Goal: Information Seeking & Learning: Learn about a topic

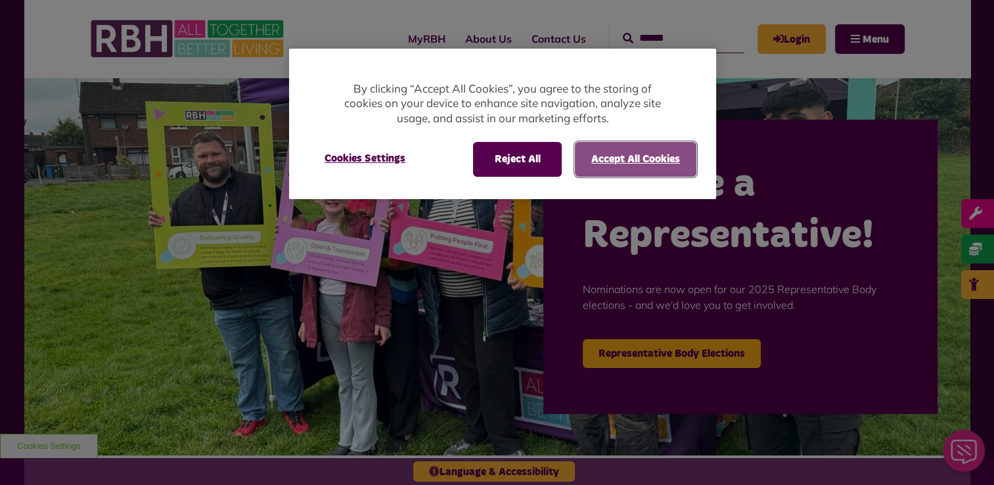
click at [608, 159] on button "Accept All Cookies" at bounding box center [636, 159] width 122 height 34
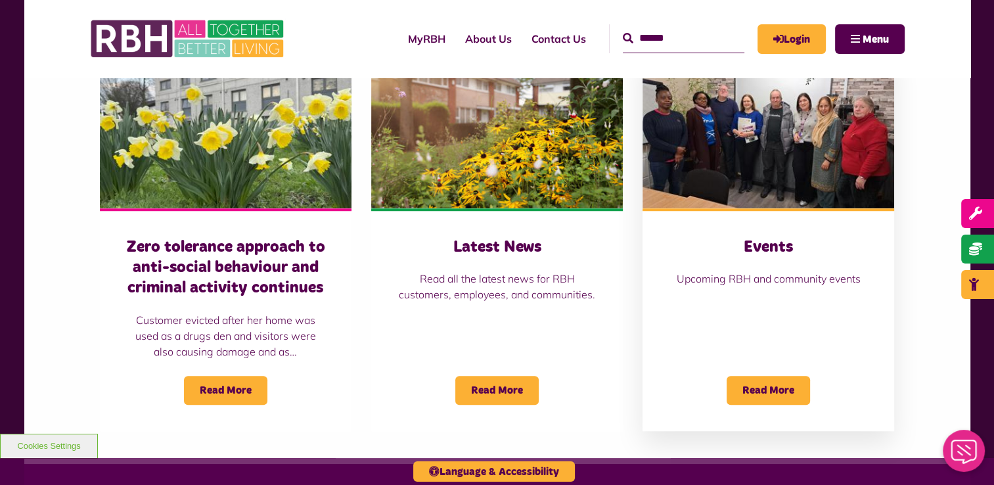
scroll to position [854, 0]
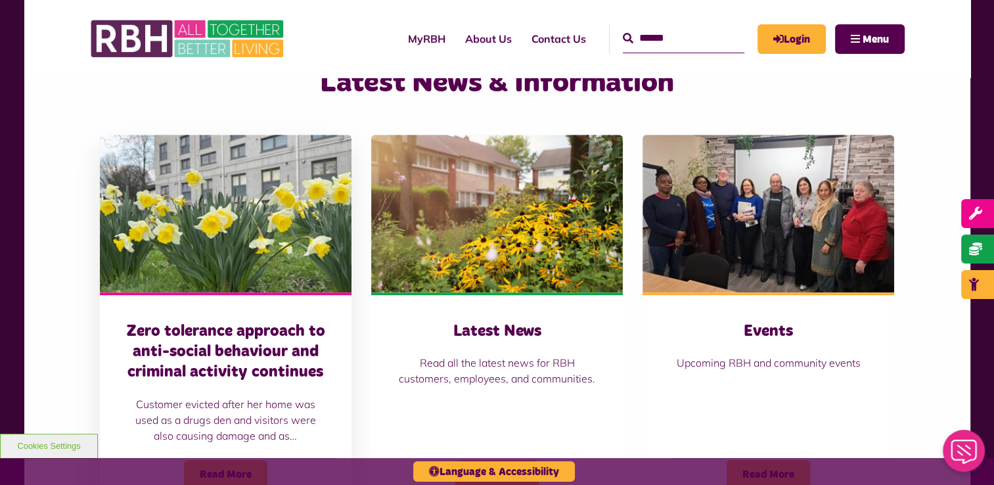
drag, startPoint x: 226, startPoint y: 323, endPoint x: 221, endPoint y: 332, distance: 10.6
click at [226, 324] on h3 "Zero tolerance approach to anti-social behaviour and criminal activity continues" at bounding box center [225, 352] width 199 height 62
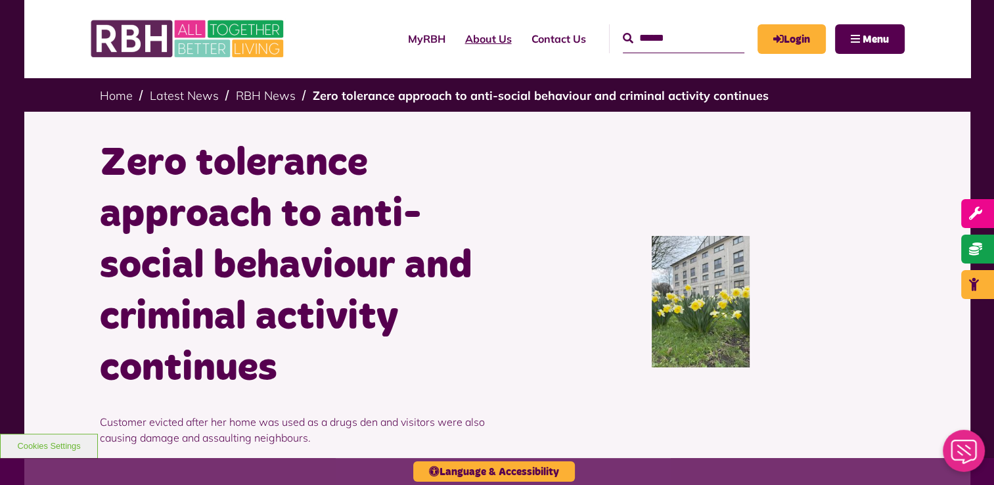
click at [471, 39] on link "About Us" at bounding box center [488, 38] width 66 height 35
